Goal: Information Seeking & Learning: Learn about a topic

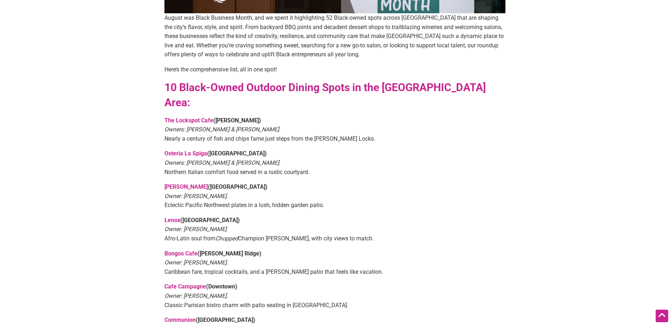
scroll to position [253, 0]
click at [193, 250] on link "Bongos Cafe" at bounding box center [181, 253] width 33 height 7
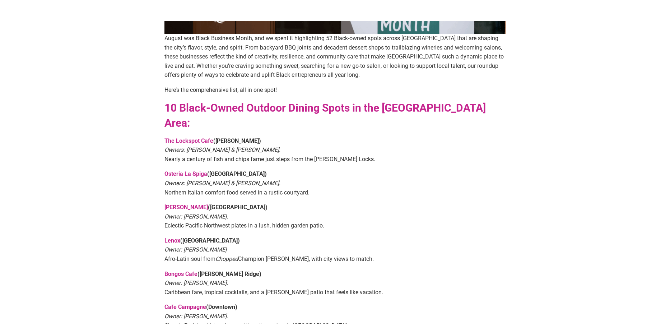
scroll to position [232, 0]
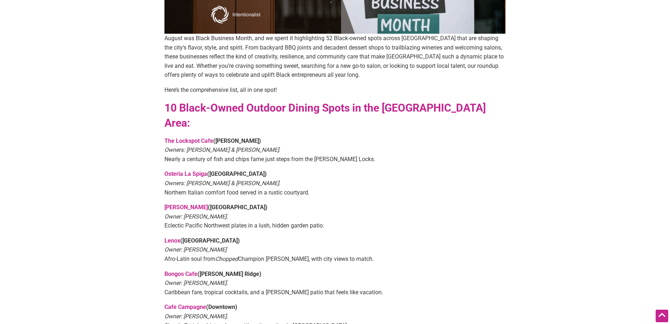
click at [198, 138] on link "The Lockspot Cafe" at bounding box center [189, 141] width 49 height 7
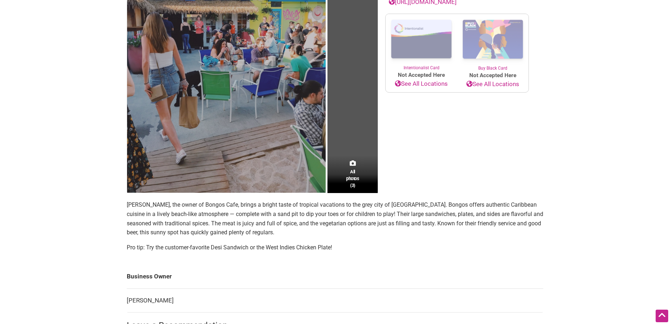
scroll to position [146, 0]
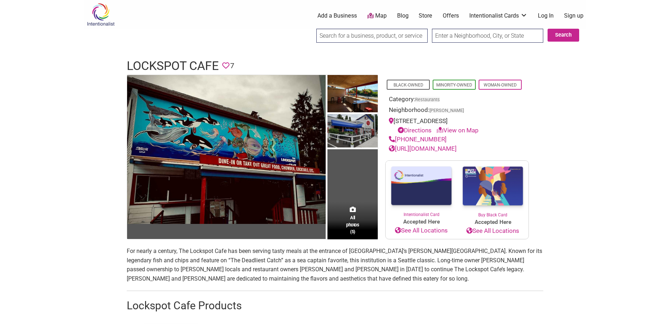
click at [359, 98] on img at bounding box center [353, 95] width 50 height 40
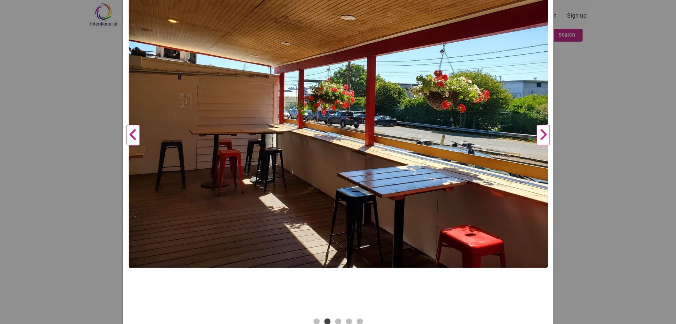
scroll to position [148, 0]
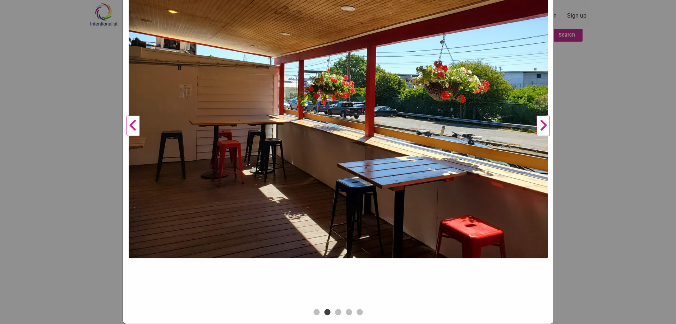
click at [541, 124] on button "Next" at bounding box center [543, 126] width 20 height 363
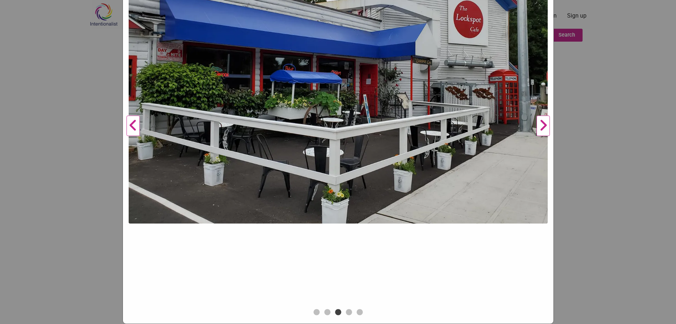
click at [541, 124] on button "Next" at bounding box center [543, 126] width 20 height 363
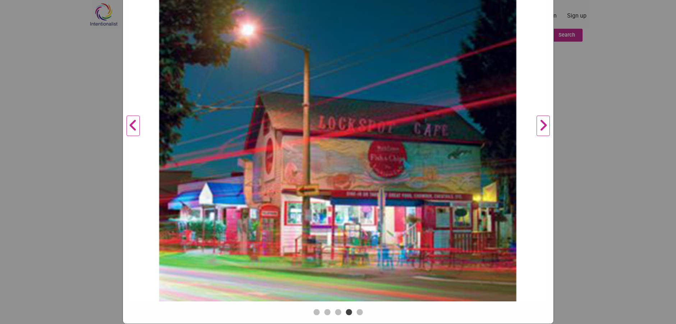
click at [541, 124] on button "Next" at bounding box center [543, 126] width 20 height 363
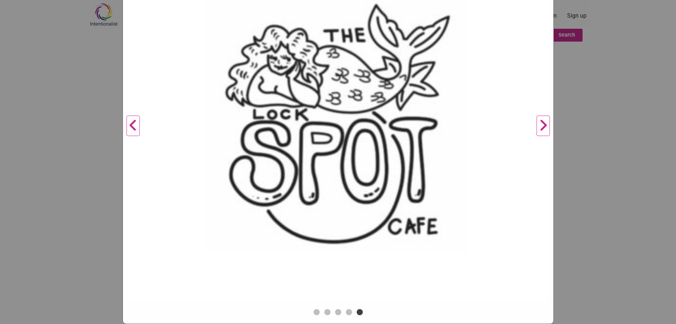
click at [541, 124] on button "Next" at bounding box center [543, 126] width 20 height 363
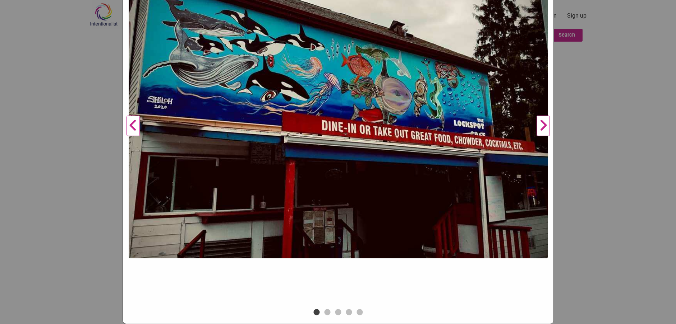
click at [541, 124] on button "Next" at bounding box center [543, 126] width 20 height 363
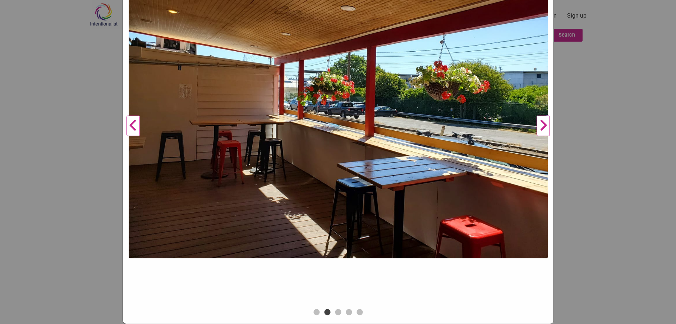
click at [541, 124] on button "Next" at bounding box center [543, 126] width 20 height 363
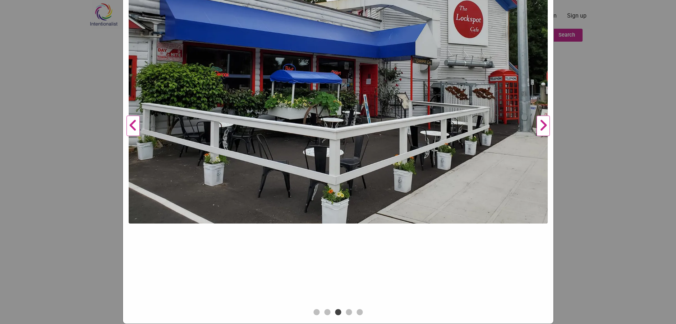
click at [541, 124] on button "Next" at bounding box center [543, 126] width 20 height 363
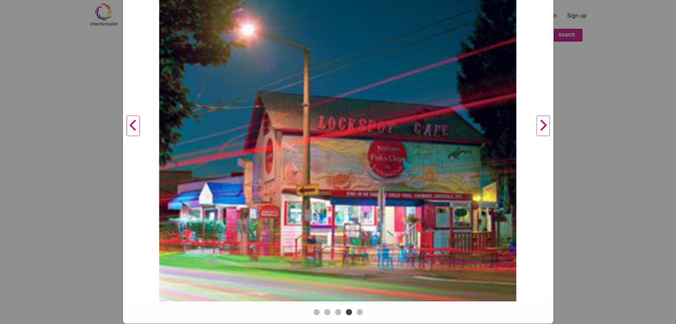
click at [541, 124] on button "Next" at bounding box center [543, 126] width 20 height 363
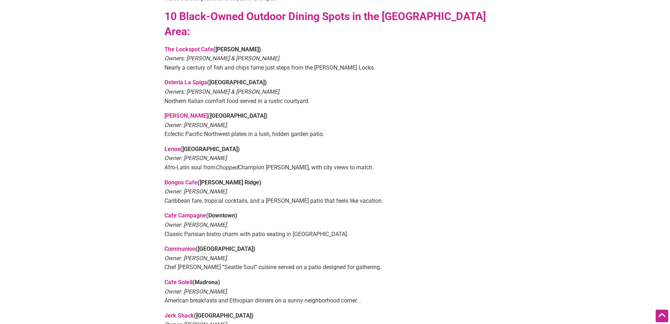
scroll to position [325, 0]
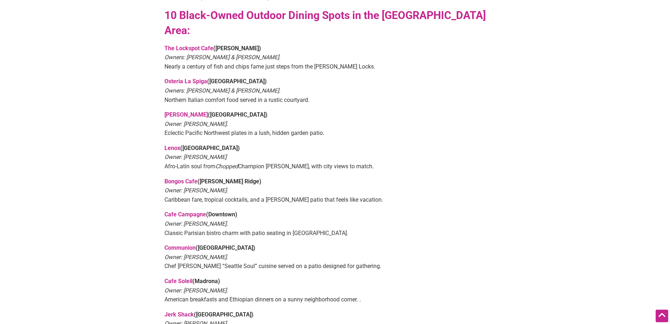
click at [181, 178] on link "Bongos Cafe" at bounding box center [181, 181] width 33 height 7
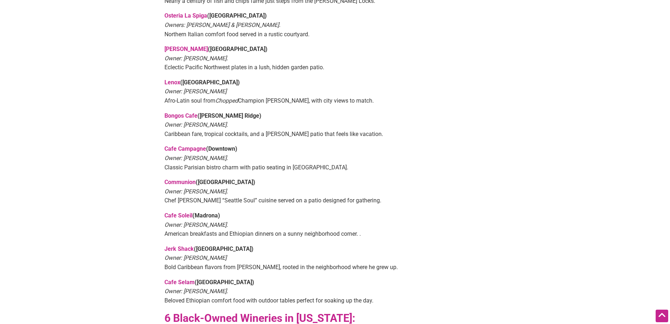
scroll to position [390, 0]
click at [188, 146] on link "Cafe Campagne" at bounding box center [186, 149] width 42 height 7
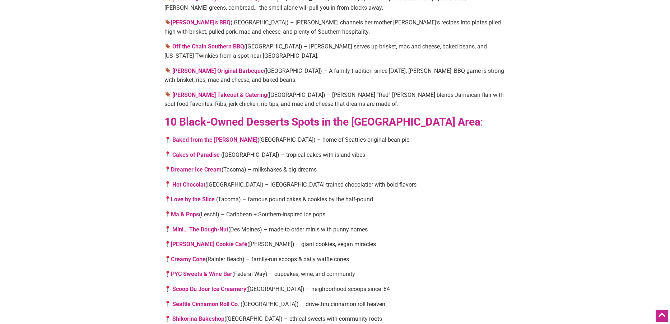
scroll to position [1252, 0]
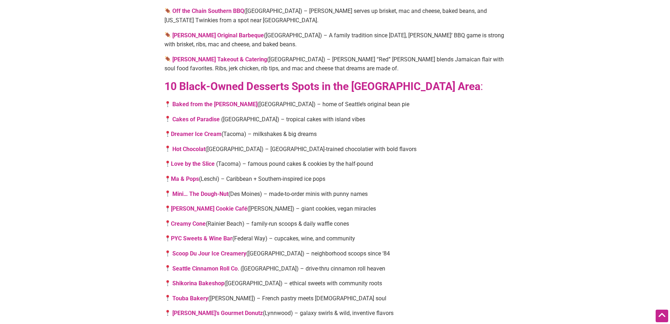
scroll to position [1262, 0]
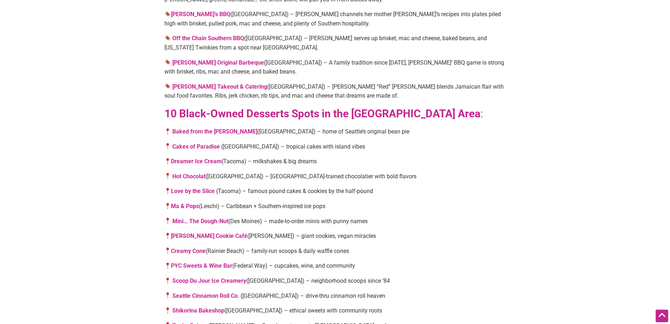
click at [205, 278] on strong "Scoop Du Jour Ice Creamery" at bounding box center [209, 281] width 74 height 7
